Goal: Task Accomplishment & Management: Use online tool/utility

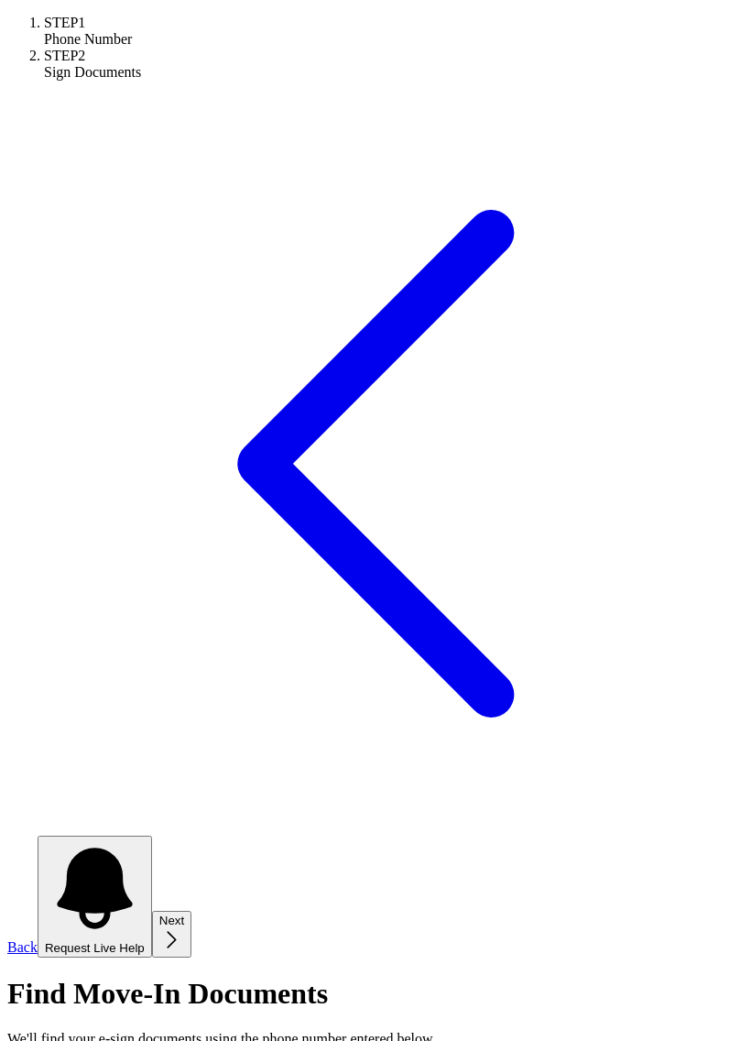
scroll to position [22, 0]
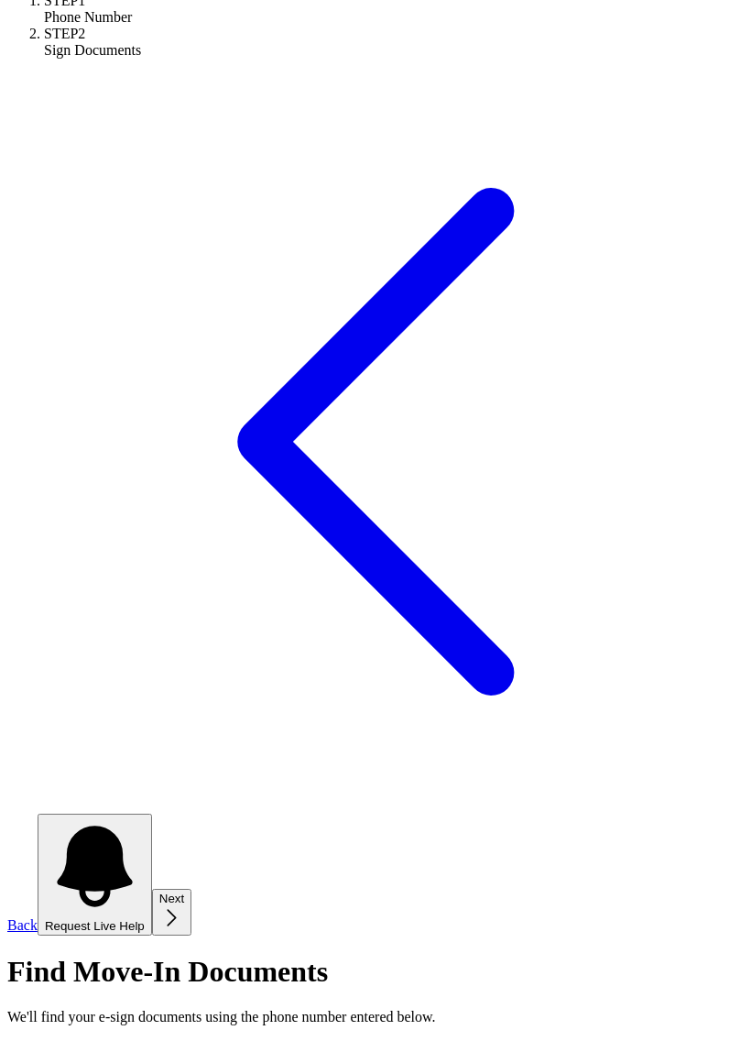
click at [72, 187] on icon at bounding box center [375, 441] width 737 height 737
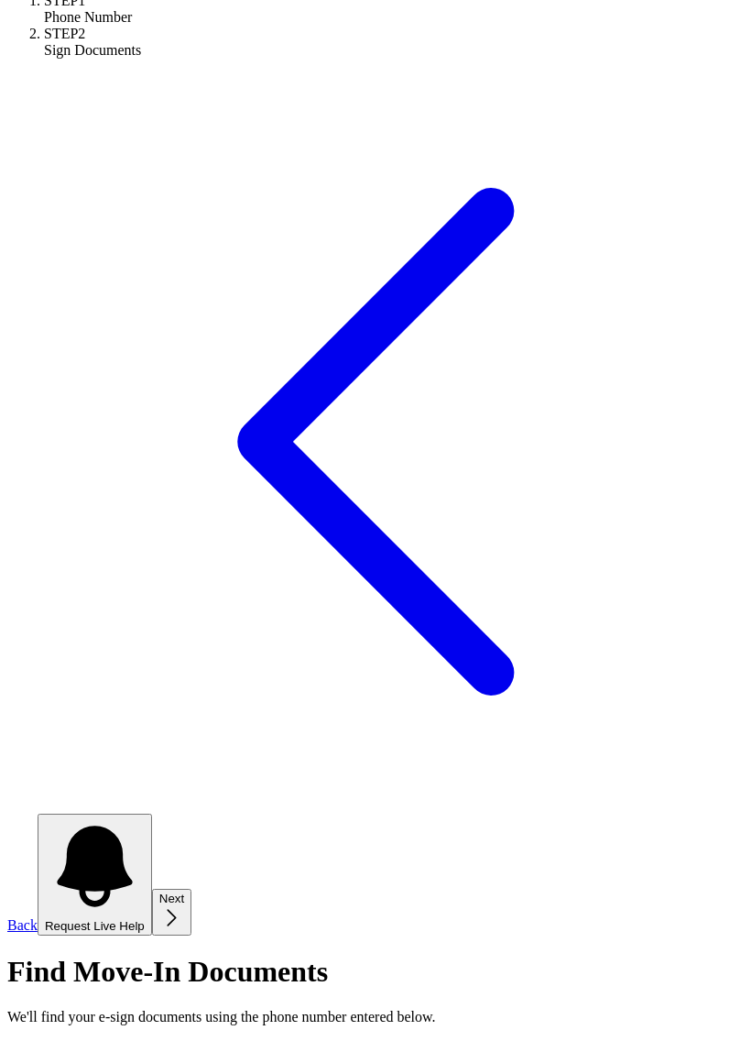
click at [38, 917] on span "Back" at bounding box center [22, 925] width 30 height 16
click at [64, 180] on icon at bounding box center [375, 441] width 737 height 737
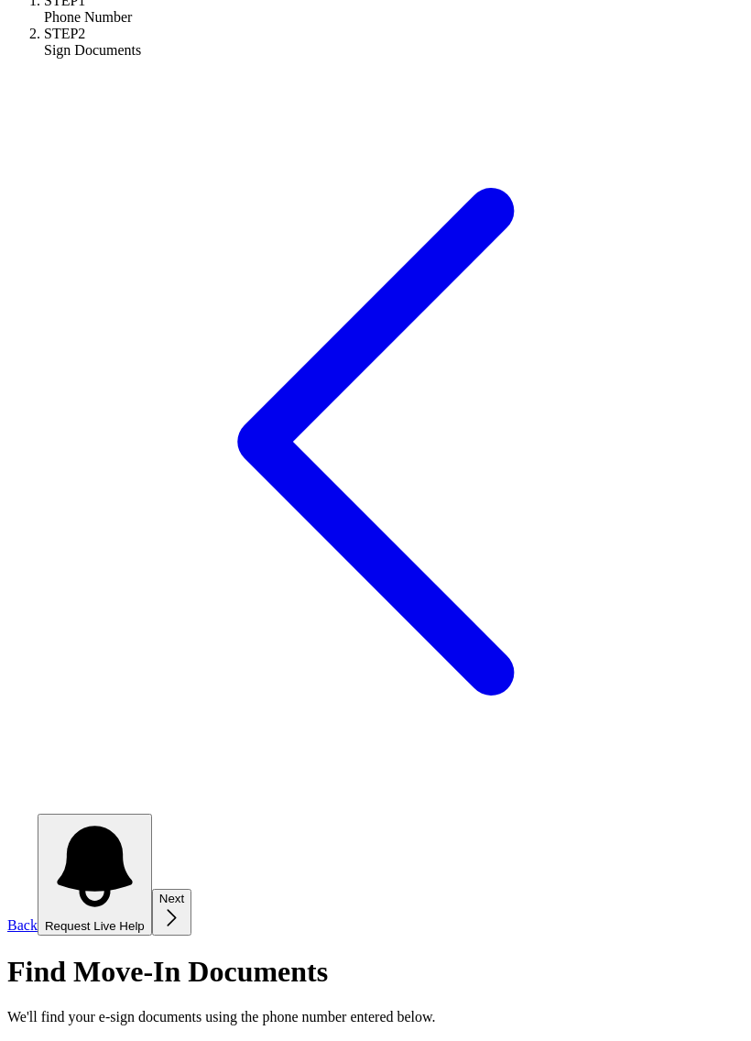
click at [64, 180] on icon at bounding box center [375, 441] width 737 height 737
click at [38, 917] on span "Back" at bounding box center [22, 925] width 30 height 16
click at [75, 179] on icon at bounding box center [375, 441] width 737 height 737
click at [74, 179] on icon at bounding box center [375, 441] width 737 height 737
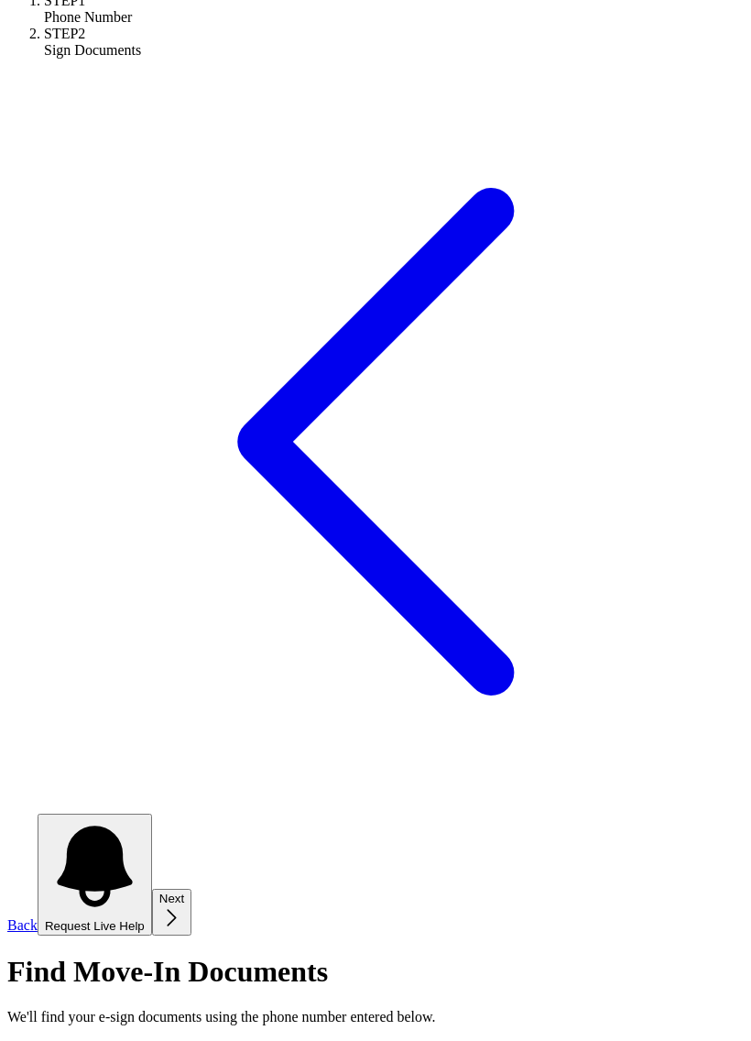
click at [38, 917] on span "Back" at bounding box center [22, 925] width 30 height 16
click at [152, 814] on button "Request Live Help" at bounding box center [95, 875] width 115 height 122
click at [81, 797] on link "Back" at bounding box center [375, 865] width 737 height 136
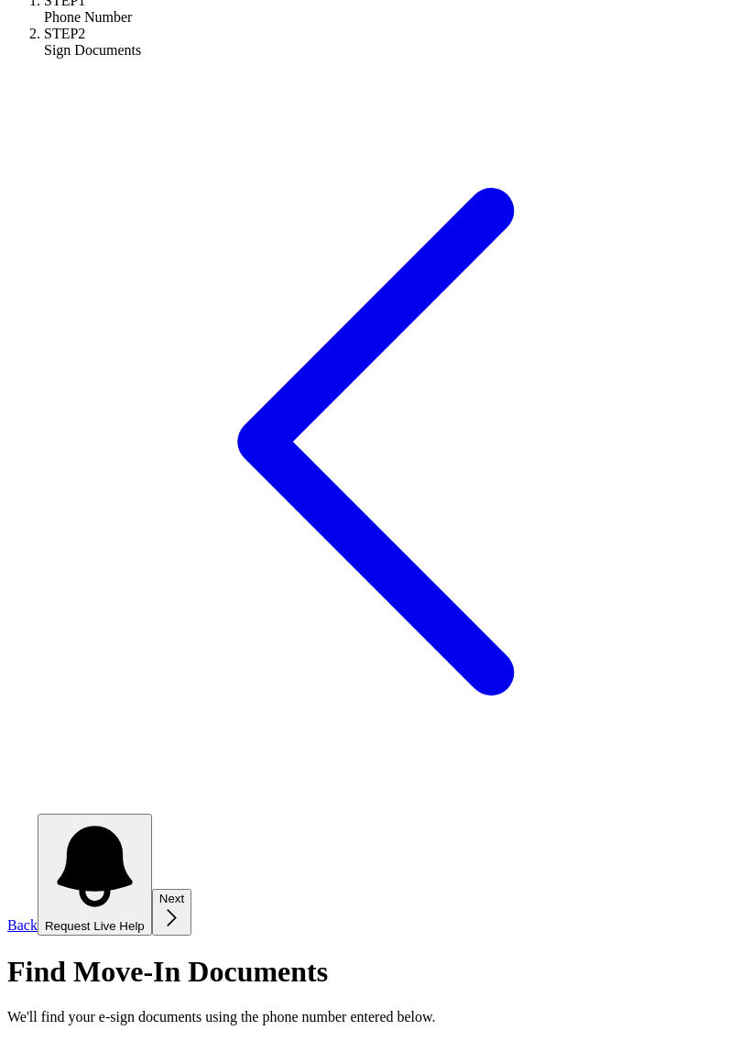
click at [60, 797] on link "Back" at bounding box center [375, 865] width 737 height 136
click at [145, 919] on span "Request Live Help" at bounding box center [95, 926] width 100 height 14
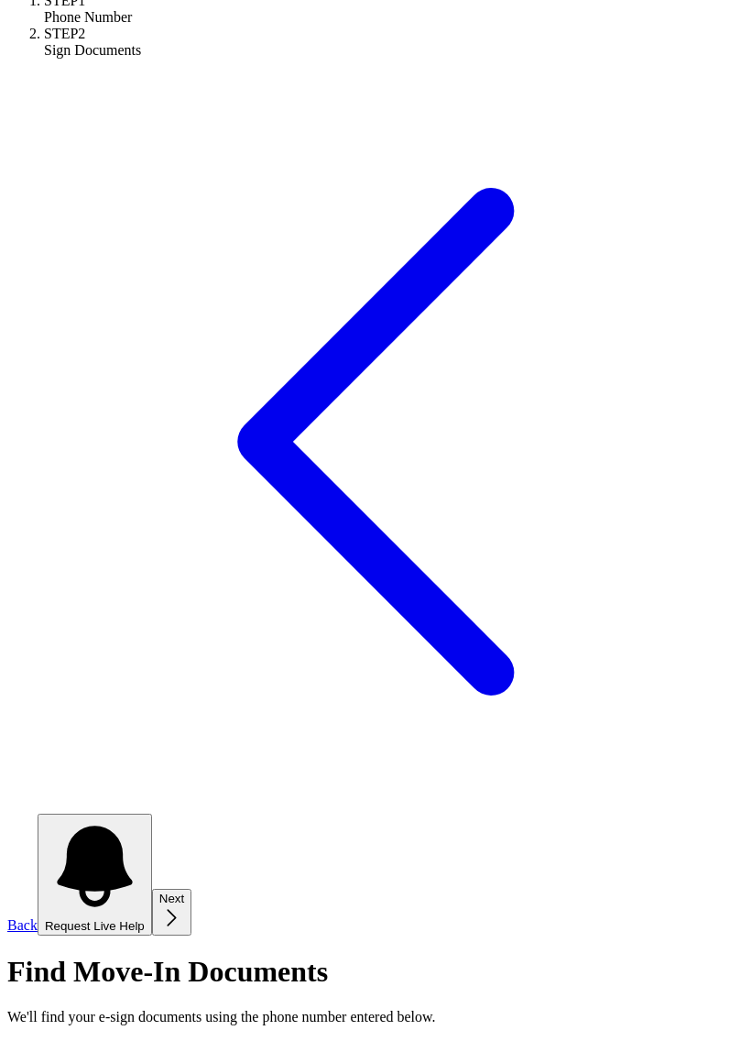
click at [152, 814] on button "Request Live Help" at bounding box center [95, 875] width 115 height 122
click at [184, 905] on icon "submit" at bounding box center [171, 917] width 25 height 25
type input "("
